Goal: Obtain resource: Obtain resource

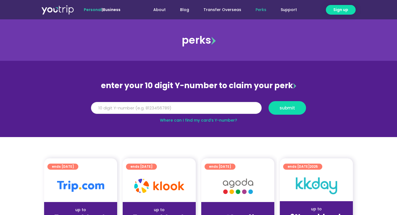
click at [128, 110] on input "Y Number" at bounding box center [176, 108] width 171 height 12
paste input "8155605872"
type input "8155605872"
click at [292, 104] on button "submit" at bounding box center [288, 108] width 38 height 14
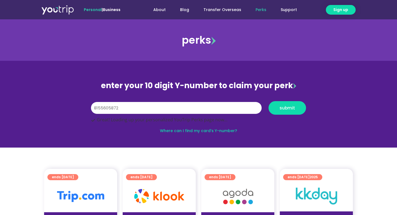
scroll to position [26, 0]
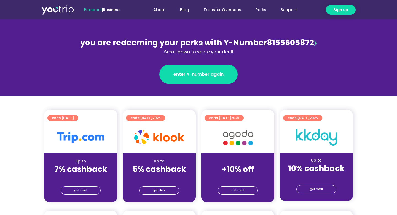
scroll to position [107, 0]
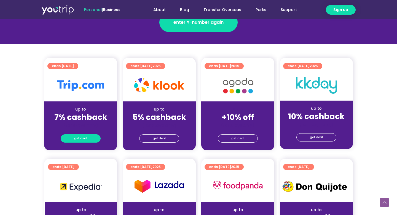
click at [77, 138] on span "get deal" at bounding box center [80, 138] width 13 height 8
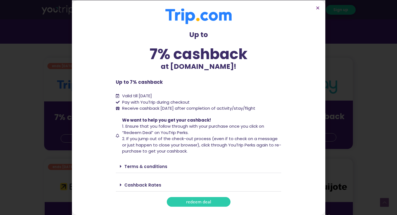
click at [208, 206] on link "redeem deal" at bounding box center [199, 202] width 64 height 10
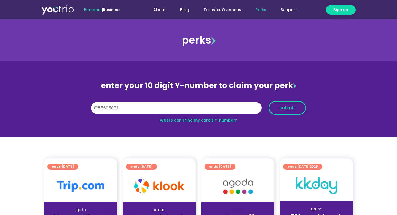
type input "8155605872"
click at [296, 114] on button "submit" at bounding box center [288, 108] width 38 height 14
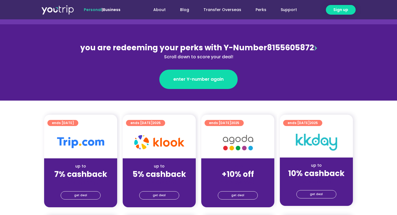
scroll to position [103, 0]
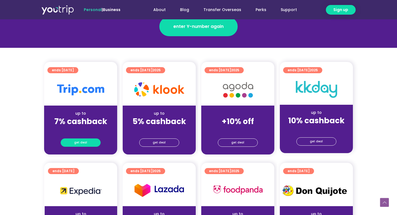
click at [74, 144] on link "get deal" at bounding box center [81, 142] width 40 height 8
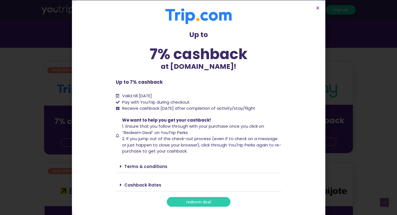
click at [213, 201] on link "redeem deal" at bounding box center [199, 202] width 64 height 10
